Goal: Check status: Check status

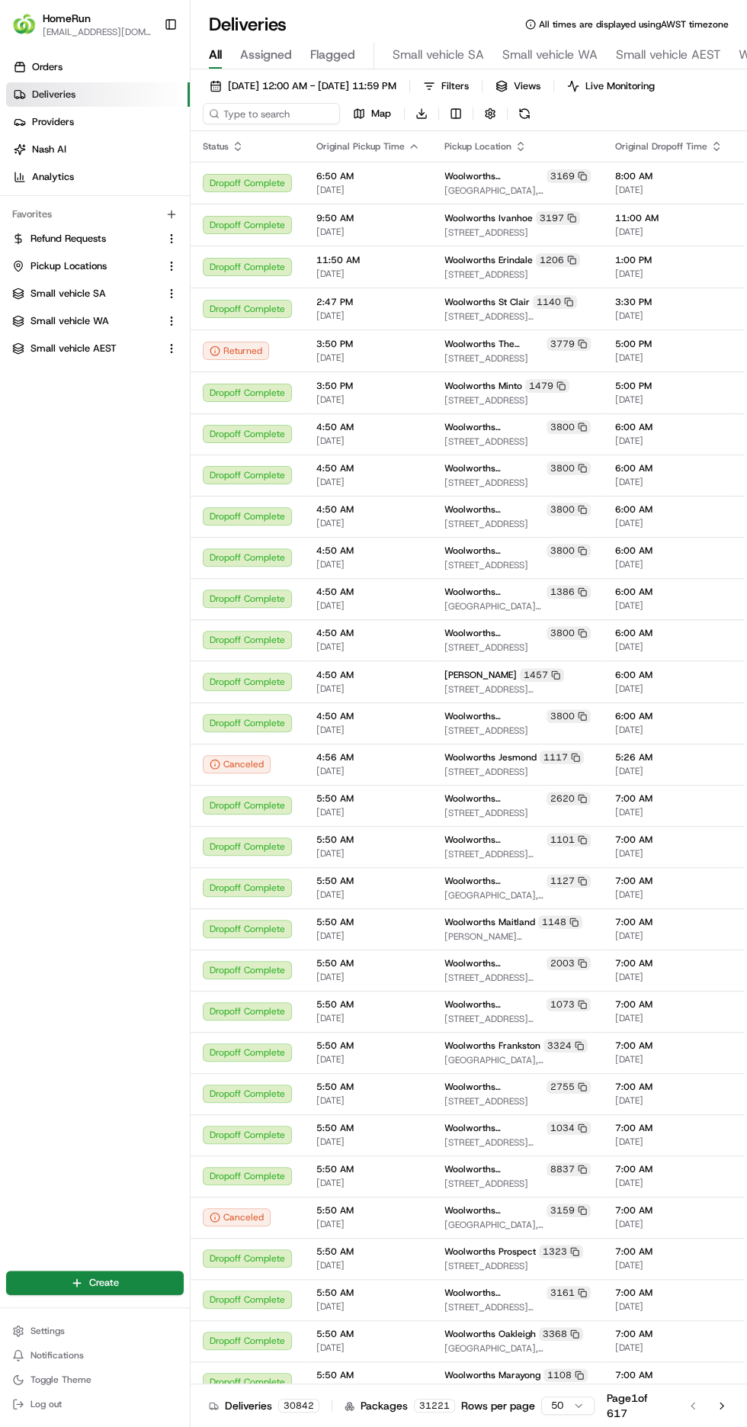
click at [33, 637] on div "Orders Deliveries Providers Nash AI Analytics Favorites Refund Requests Pickup …" at bounding box center [95, 652] width 190 height 1206
click at [685, 55] on span "Small vehicle AEST" at bounding box center [668, 55] width 104 height 18
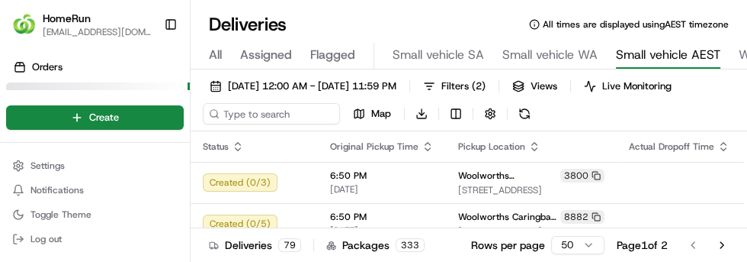
click at [159, 15] on button "Toggle Sidebar" at bounding box center [171, 24] width 26 height 26
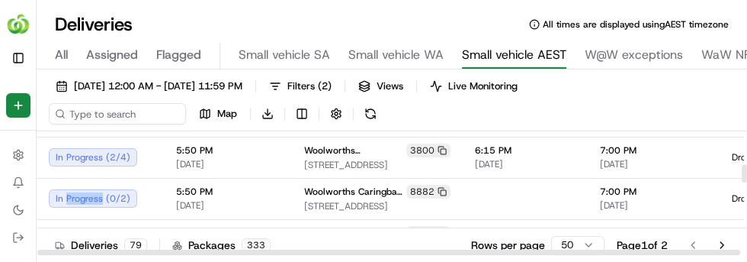
scroll to position [355, 0]
click at [475, 197] on div at bounding box center [525, 198] width 101 height 2
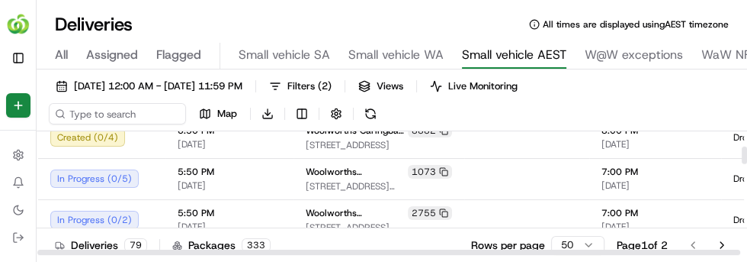
scroll to position [169, 0]
click at [78, 174] on div "In Progress ( 0 / 5 )" at bounding box center [101, 178] width 103 height 18
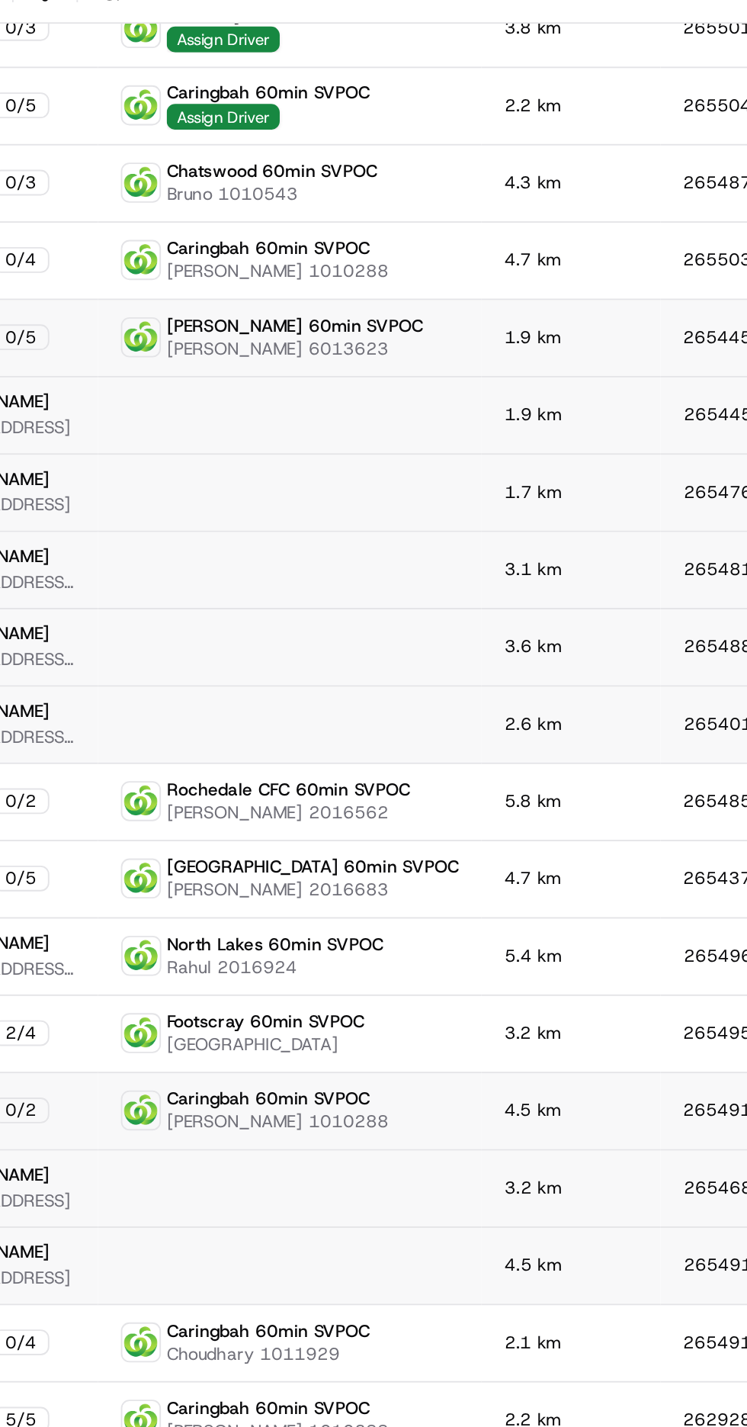
scroll to position [0, 0]
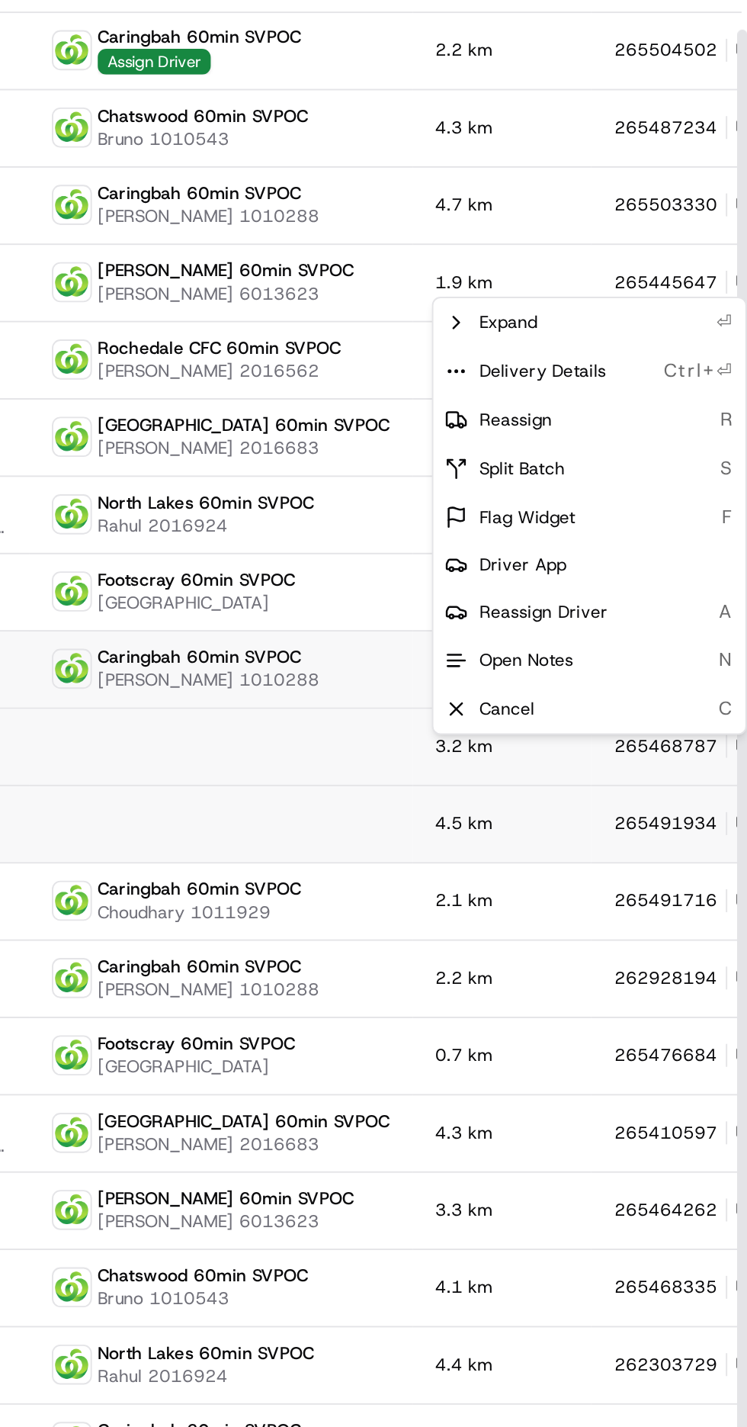
click at [705, 297] on html "HomeRun ewilliams1@woolworths.com.au Toggle Sidebar Orders Deliveries Providers…" at bounding box center [373, 713] width 747 height 1427
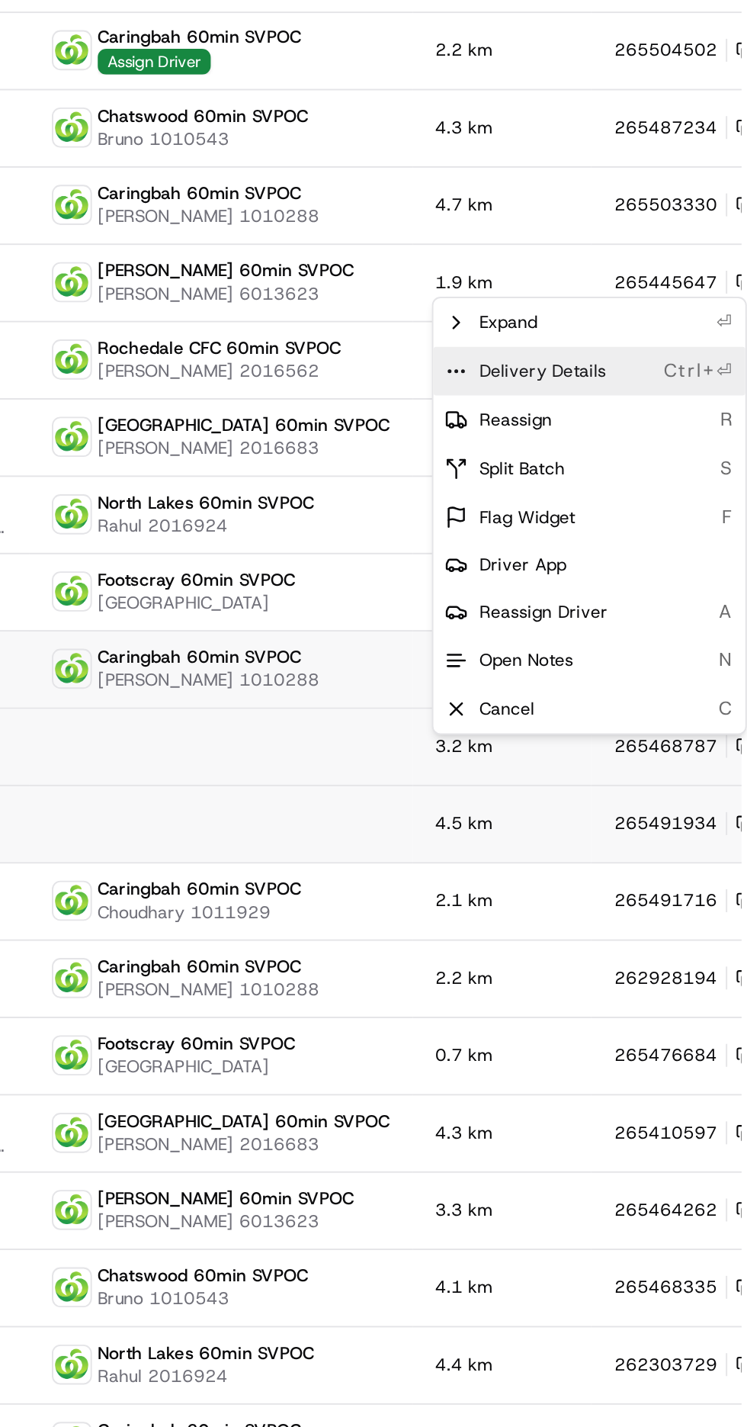
click at [621, 344] on span "Delivery Details" at bounding box center [639, 345] width 68 height 12
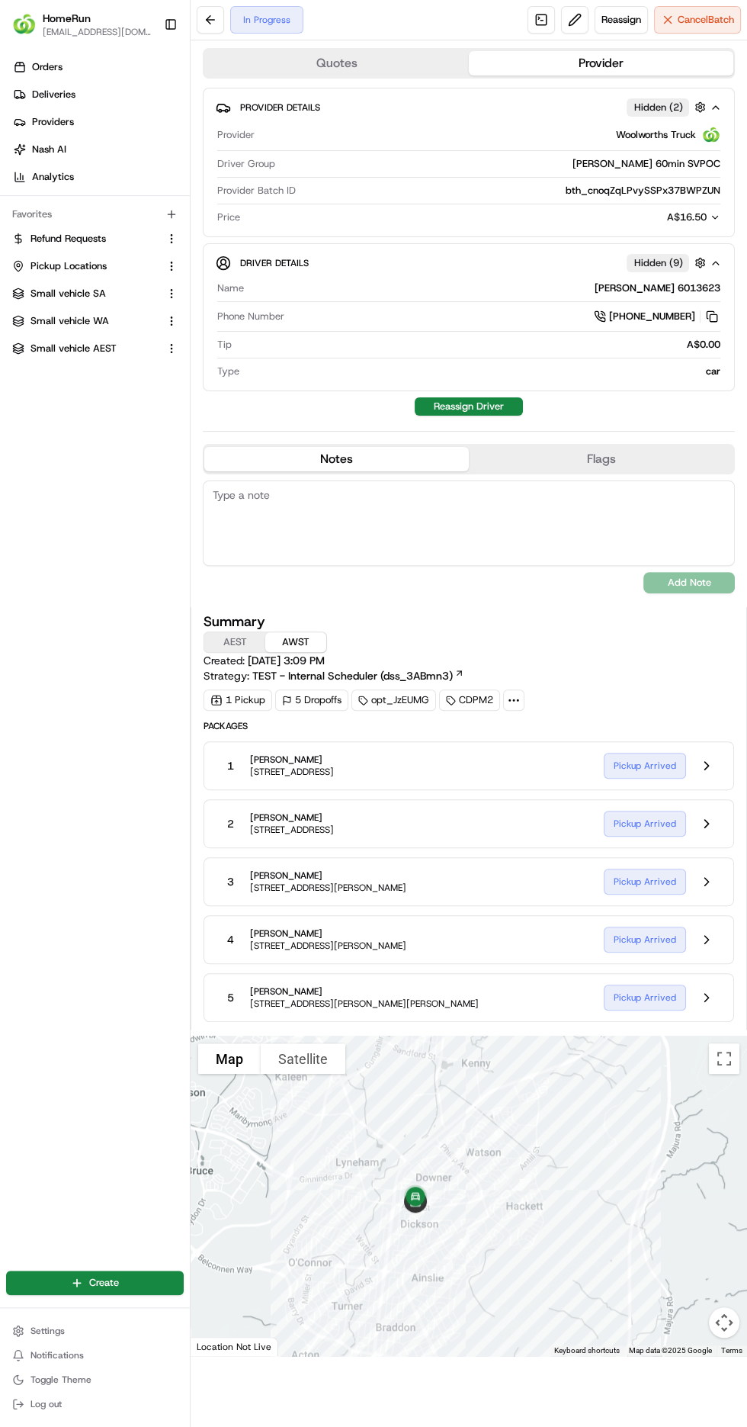
click at [712, 943] on button at bounding box center [706, 939] width 29 height 29
